Goal: Information Seeking & Learning: Learn about a topic

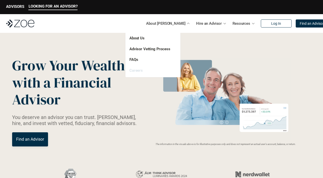
click at [135, 71] on link "Careers" at bounding box center [136, 70] width 13 height 5
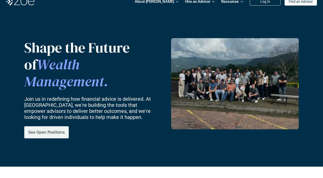
scroll to position [35, 0]
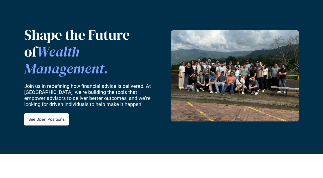
click at [218, 67] on img at bounding box center [235, 75] width 128 height 91
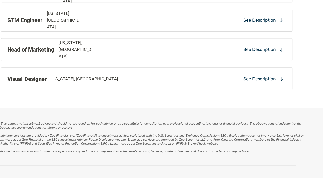
scroll to position [487, 0]
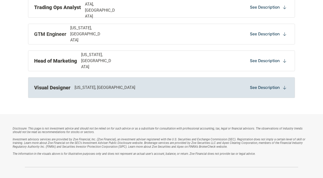
click at [255, 91] on div "See Description" at bounding box center [268, 88] width 41 height 8
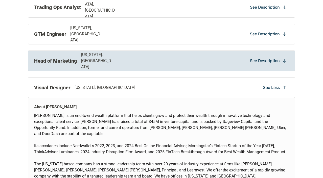
click at [246, 70] on div "Head of Marketing [US_STATE], [GEOGRAPHIC_DATA] See Description" at bounding box center [161, 61] width 267 height 21
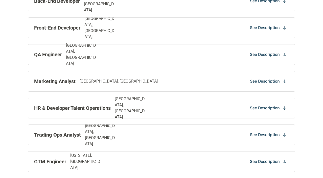
scroll to position [358, 0]
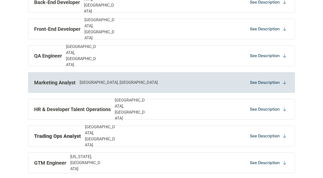
click at [237, 83] on div "Marketing Analyst [GEOGRAPHIC_DATA], [GEOGRAPHIC_DATA] See Description" at bounding box center [161, 82] width 267 height 21
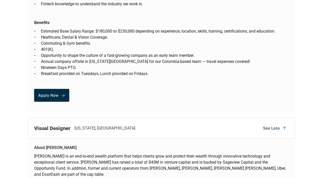
scroll to position [1705, 0]
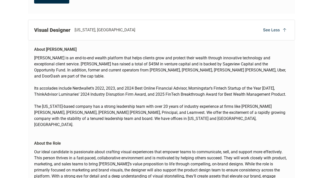
click at [282, 26] on div "See Less" at bounding box center [275, 30] width 28 height 8
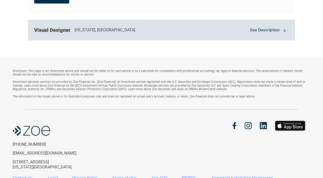
click at [279, 27] on p "See Description" at bounding box center [265, 30] width 30 height 6
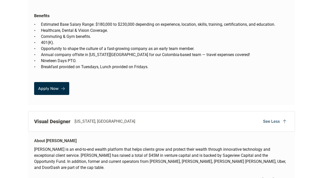
scroll to position [1615, 0]
